Goal: Information Seeking & Learning: Check status

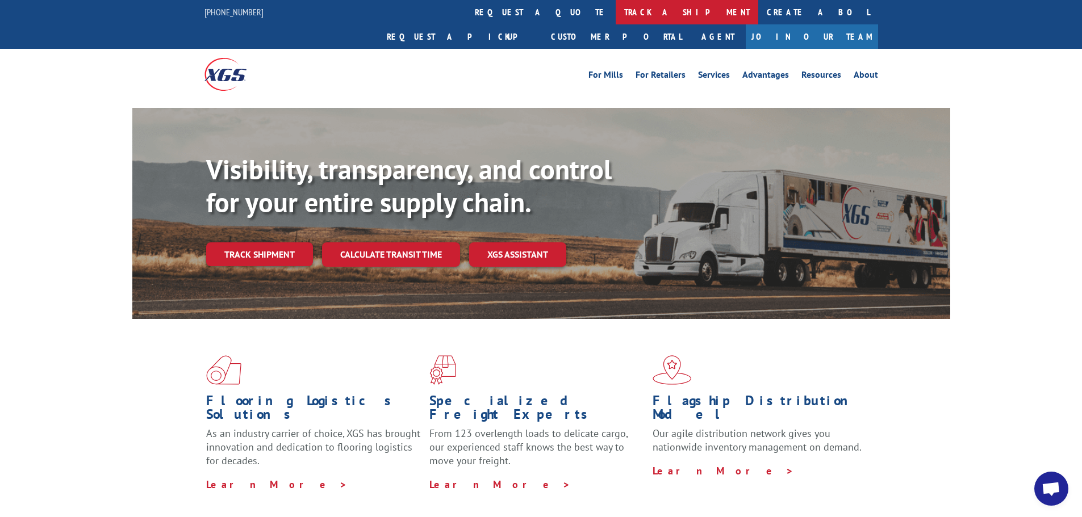
click at [616, 11] on link "track a shipment" at bounding box center [687, 12] width 143 height 24
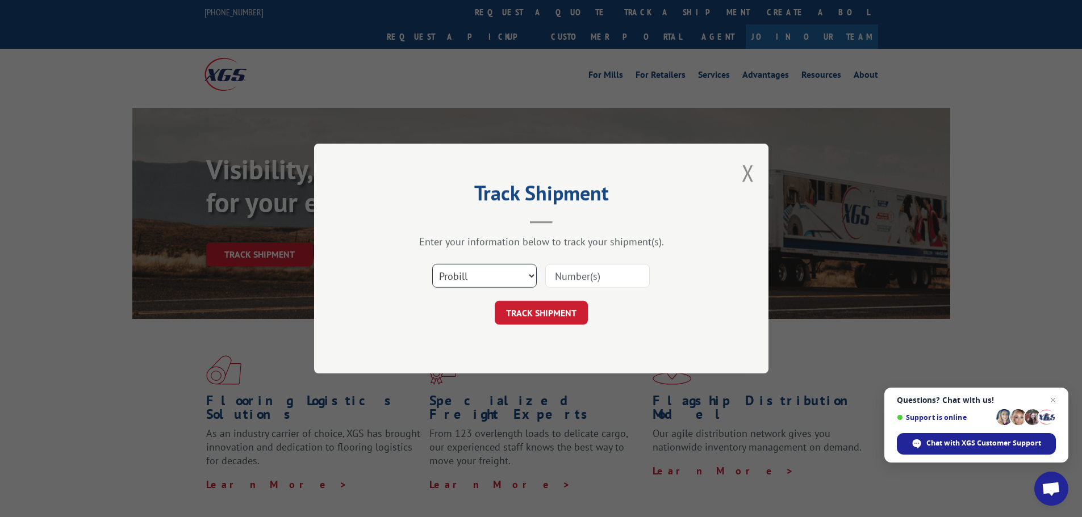
click at [512, 274] on select "Select category... Probill BOL PO" at bounding box center [484, 276] width 104 height 24
select select "bol"
click at [432, 264] on select "Select category... Probill BOL PO" at bounding box center [484, 276] width 104 height 24
click at [564, 273] on input at bounding box center [597, 276] width 104 height 24
paste input "5209099"
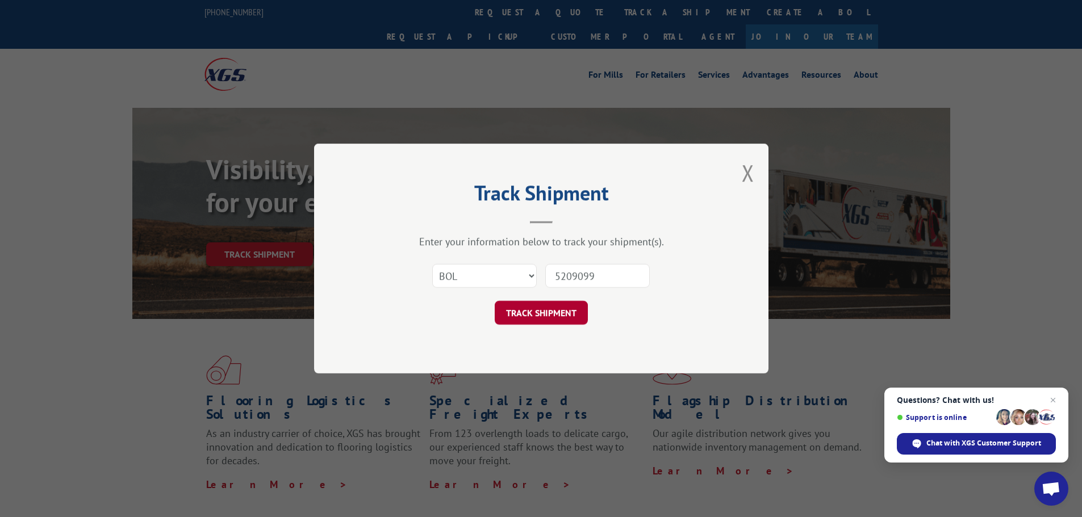
type input "5209099"
click at [562, 310] on button "TRACK SHIPMENT" at bounding box center [541, 313] width 93 height 24
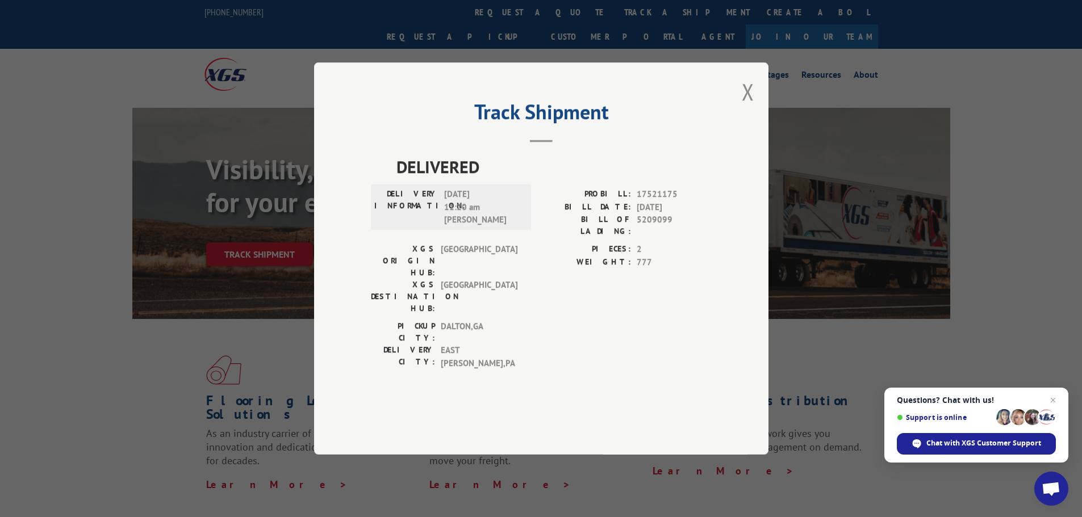
click at [733, 121] on div "Track Shipment DELIVERED DELIVERY INFORMATION: [DATE] 11:20 am [PERSON_NAME]: 1…" at bounding box center [541, 258] width 454 height 392
click at [747, 107] on button "Close modal" at bounding box center [748, 92] width 12 height 30
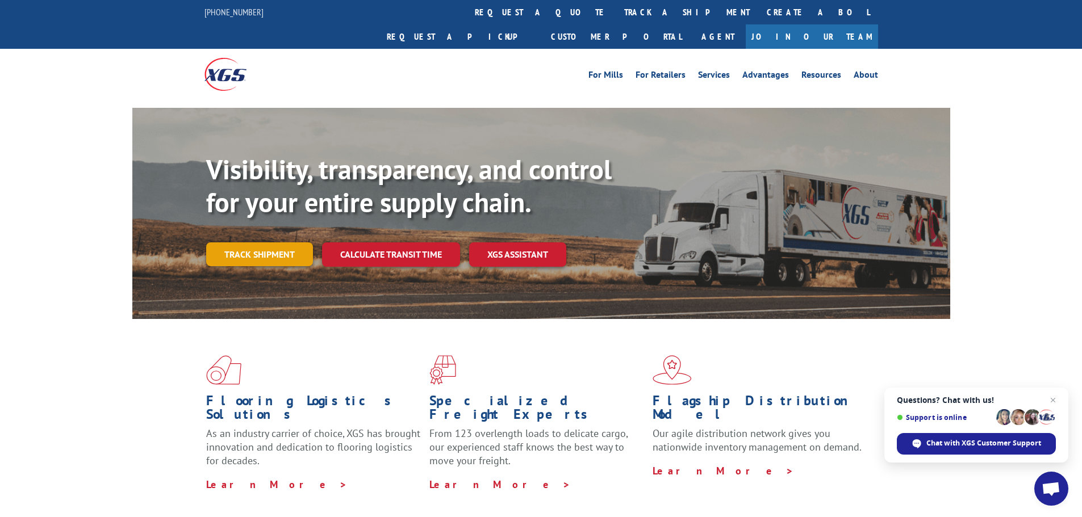
click at [252, 242] on link "Track shipment" at bounding box center [259, 254] width 107 height 24
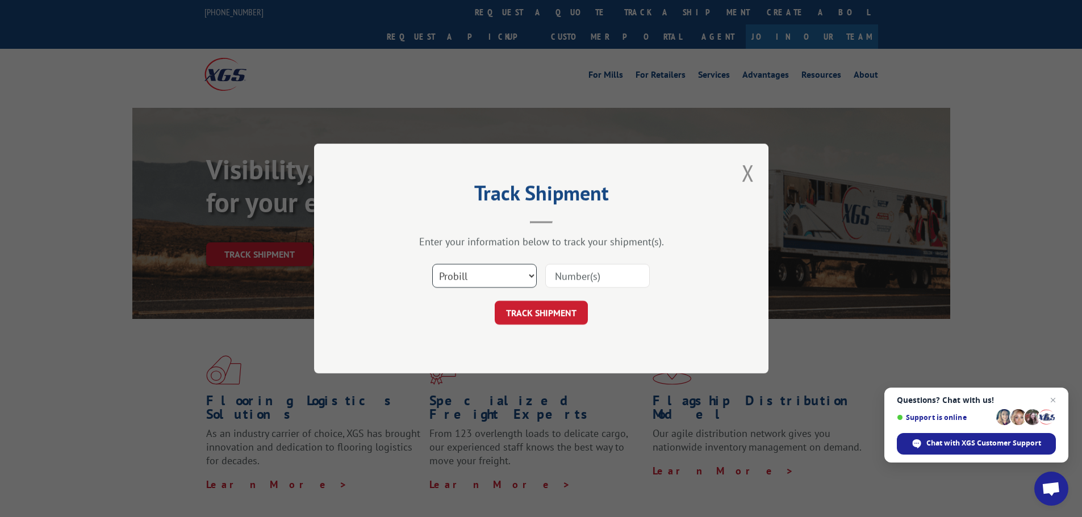
click at [524, 274] on select "Select category... Probill BOL PO" at bounding box center [484, 276] width 104 height 24
select select "bol"
click at [432, 264] on select "Select category... Probill BOL PO" at bounding box center [484, 276] width 104 height 24
click at [574, 274] on input at bounding box center [597, 276] width 104 height 24
paste input "5207015"
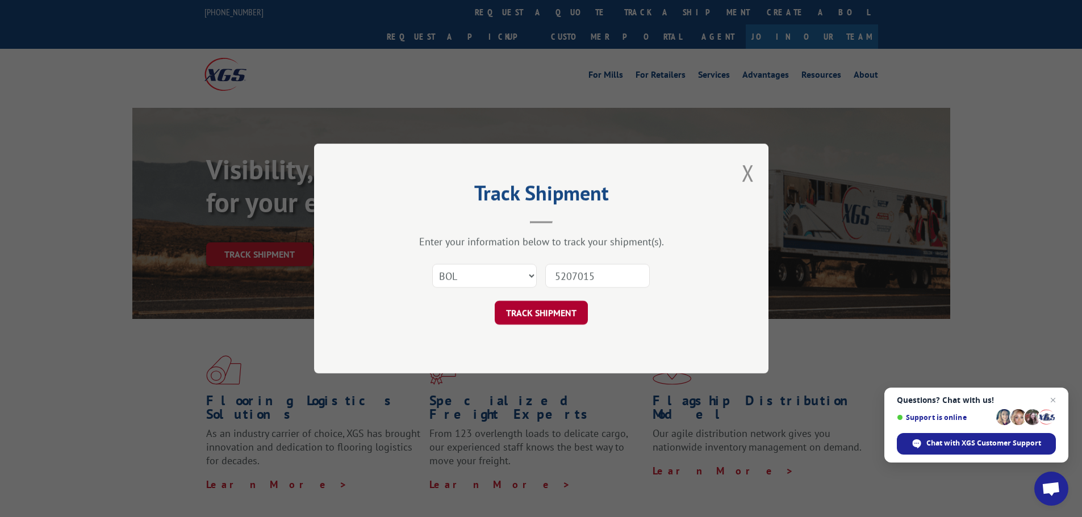
type input "5207015"
click at [564, 309] on button "TRACK SHIPMENT" at bounding box center [541, 313] width 93 height 24
